Goal: Check status: Check status

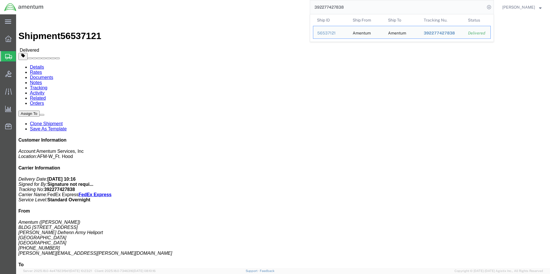
drag, startPoint x: 0, startPoint y: 0, endPoint x: 281, endPoint y: 4, distance: 281.2
click at [283, 4] on div "392277427838 Ship ID Ship From Ship To Tracking Nu. Status Ship ID 56537121 Shi…" at bounding box center [271, 7] width 446 height 14
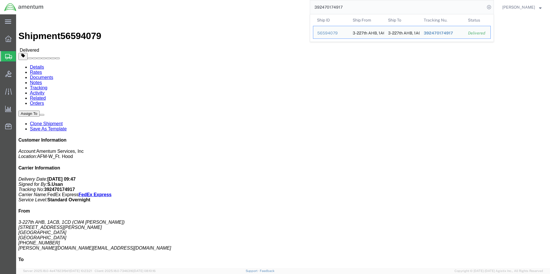
drag, startPoint x: 354, startPoint y: 6, endPoint x: 306, endPoint y: 7, distance: 48.6
click at [306, 7] on div "392470174917 Ship ID Ship From Ship To Tracking Nu. Status Ship ID 56594079 Shi…" at bounding box center [271, 7] width 446 height 14
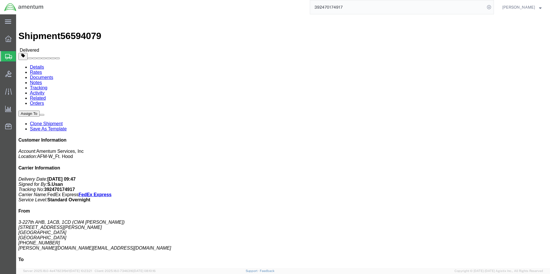
paste input "274110695"
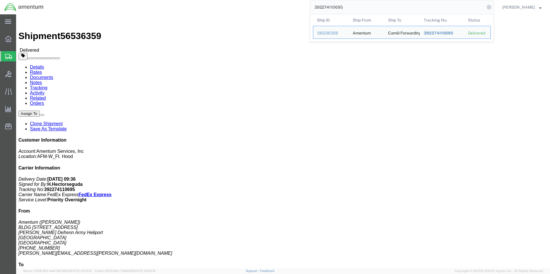
drag, startPoint x: 363, startPoint y: 5, endPoint x: 263, endPoint y: -2, distance: 100.6
click at [263, 0] on html "main_menu Created with Sketch. Collapse Menu Overview Shipments Shipment Manage…" at bounding box center [275, 137] width 550 height 274
paste input "17224298"
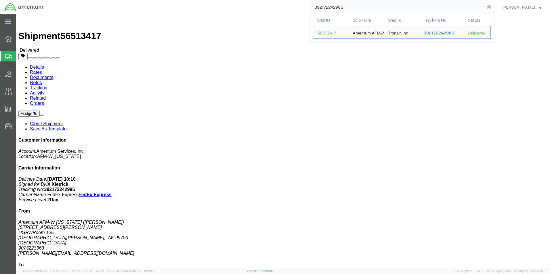
drag, startPoint x: 372, startPoint y: 8, endPoint x: 185, endPoint y: -19, distance: 188.9
click at [185, 0] on html "main_menu Created with Sketch. Collapse Menu Overview Shipments Shipment Manage…" at bounding box center [275, 137] width 550 height 274
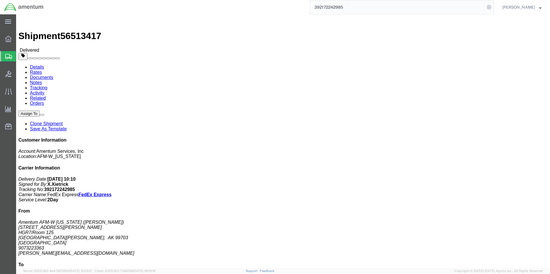
paste input "365440650"
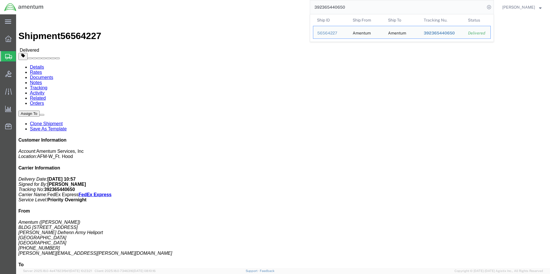
drag, startPoint x: 353, startPoint y: 7, endPoint x: 236, endPoint y: -7, distance: 117.8
click at [236, 0] on html "main_menu Created with Sketch. Collapse Menu Overview Shipments Shipment Manage…" at bounding box center [275, 137] width 550 height 274
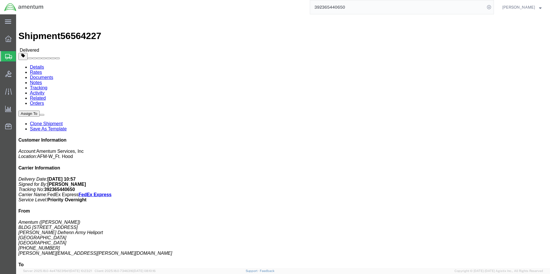
paste input "239358156"
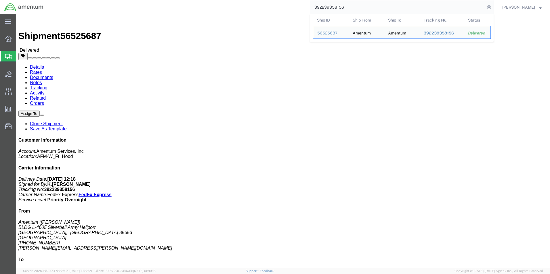
drag, startPoint x: 365, startPoint y: 4, endPoint x: 278, endPoint y: 5, distance: 86.5
click at [278, 5] on div "392239358156 Ship ID Ship From Ship To Tracking Nu. Status Ship ID 56525687 Shi…" at bounding box center [271, 7] width 446 height 14
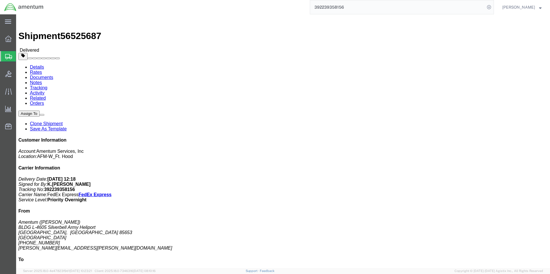
paste input "403131619"
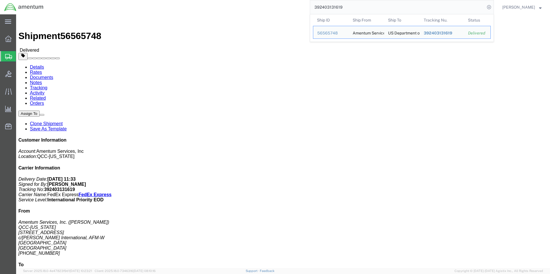
drag, startPoint x: 365, startPoint y: 4, endPoint x: 247, endPoint y: -3, distance: 118.7
click at [247, 0] on html "main_menu Created with Sketch. Collapse Menu Overview Shipments Shipment Manage…" at bounding box center [275, 137] width 550 height 274
click at [371, 8] on input "392403131619" at bounding box center [397, 7] width 175 height 14
drag, startPoint x: 370, startPoint y: 7, endPoint x: 224, endPoint y: 6, distance: 146.0
click at [225, 7] on div "392403131619 Ship ID Ship From Ship To Tracking Nu. Status Ship ID 56565748 Shi…" at bounding box center [271, 7] width 446 height 14
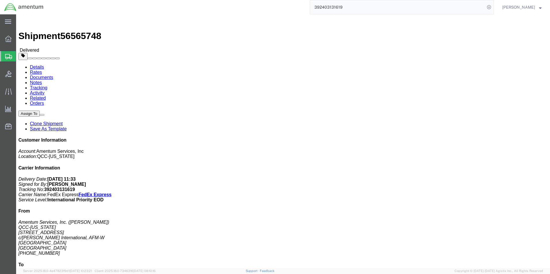
paste input "330111526"
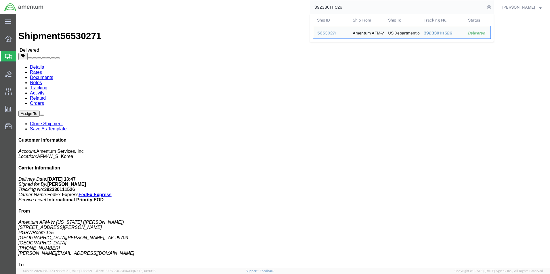
drag, startPoint x: 362, startPoint y: 9, endPoint x: 296, endPoint y: 4, distance: 65.5
click at [296, 4] on div "392330111526 Ship ID Ship From Ship To Tracking Nu. Status Ship ID 56530271 Shi…" at bounding box center [271, 7] width 446 height 14
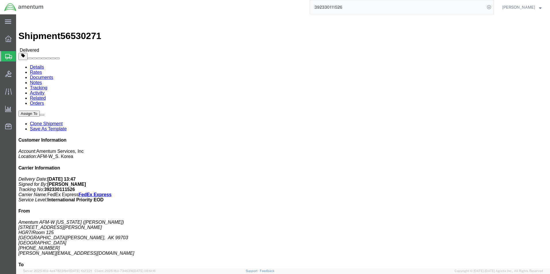
paste input "173866573"
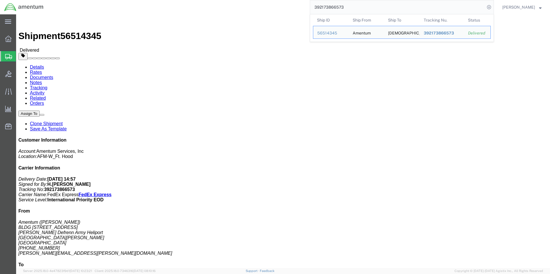
drag, startPoint x: 350, startPoint y: 6, endPoint x: 266, endPoint y: 2, distance: 84.0
click at [266, 2] on div "392173866573 Ship ID Ship From Ship To Tracking Nu. Status Ship ID 56514345 Shi…" at bounding box center [271, 7] width 446 height 14
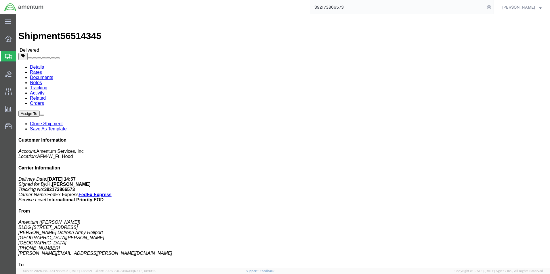
paste input "221033370"
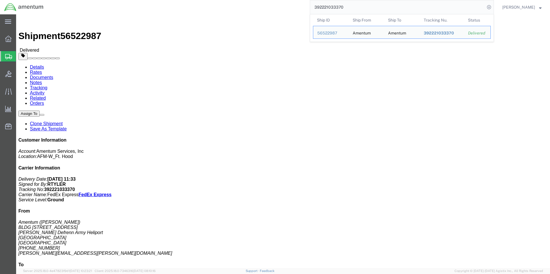
drag, startPoint x: 367, startPoint y: 6, endPoint x: 203, endPoint y: -13, distance: 164.7
click at [203, 0] on html "main_menu Created with Sketch. Collapse Menu Overview Shipments Shipment Manage…" at bounding box center [275, 137] width 550 height 274
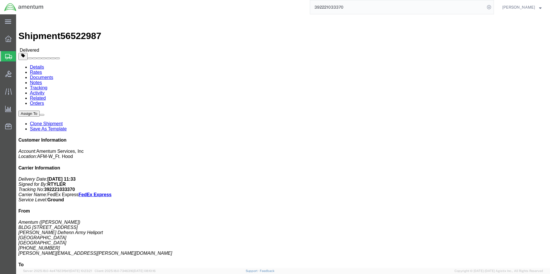
paste input "19829870"
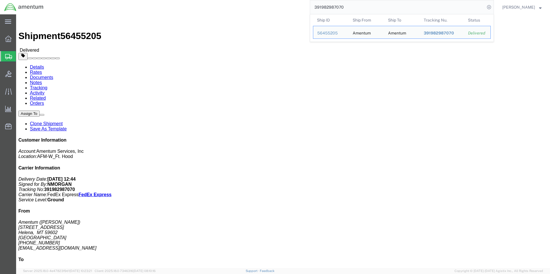
drag, startPoint x: 347, startPoint y: 7, endPoint x: 258, endPoint y: -3, distance: 89.4
click at [258, 0] on html "main_menu Created with Sketch. Collapse Menu Overview Shipments Shipment Manage…" at bounding box center [275, 137] width 550 height 274
paste input "211953606"
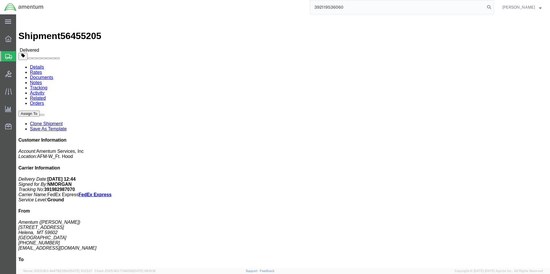
type input "392119536060"
